Goal: Check status: Check status

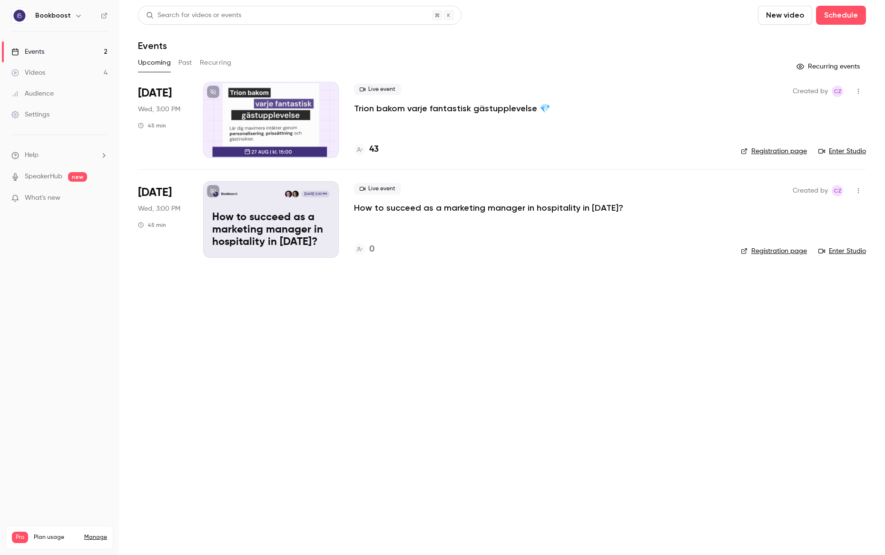
click at [400, 107] on p "Trion bakom varje fantastisk gästupplevelse 💎" at bounding box center [452, 108] width 196 height 11
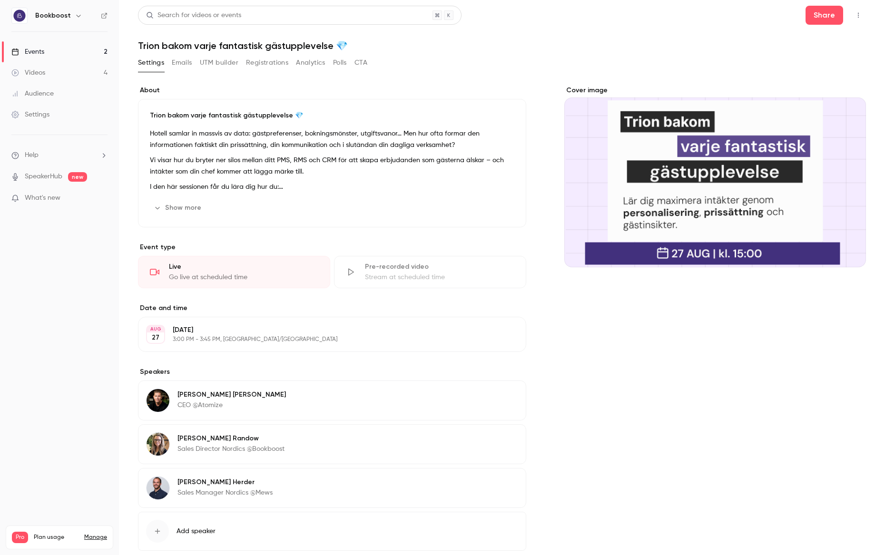
click at [265, 60] on button "Registrations" at bounding box center [267, 62] width 42 height 15
